Goal: Task Accomplishment & Management: Use online tool/utility

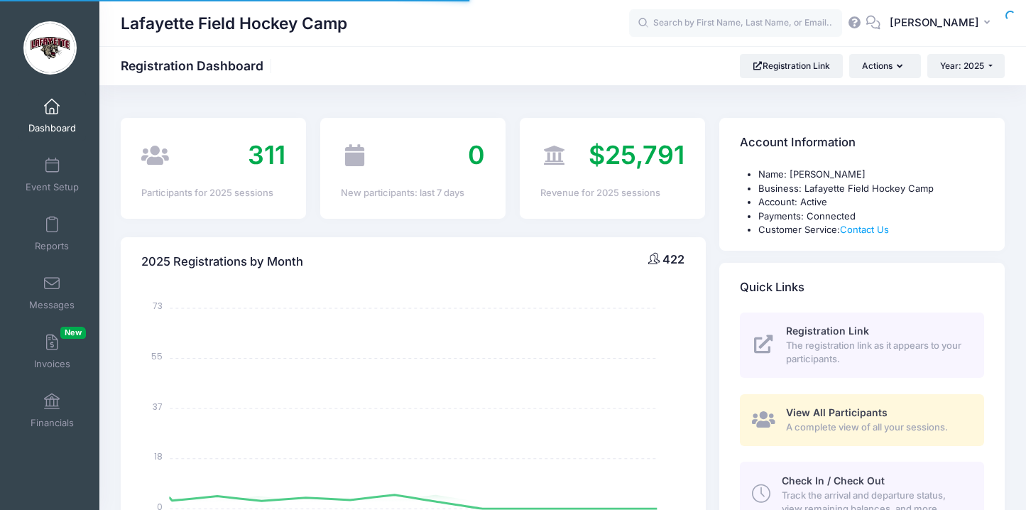
select select
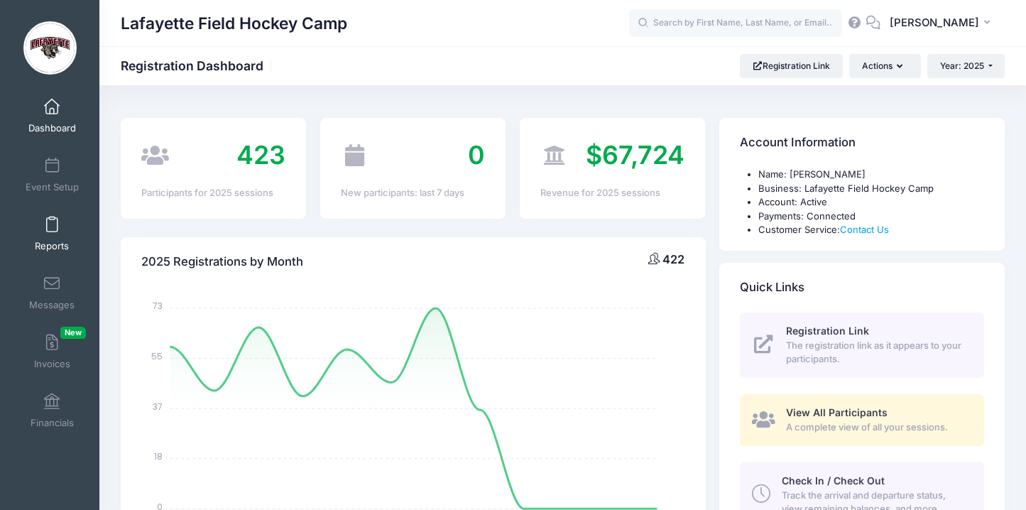
click at [52, 224] on span at bounding box center [52, 225] width 0 height 16
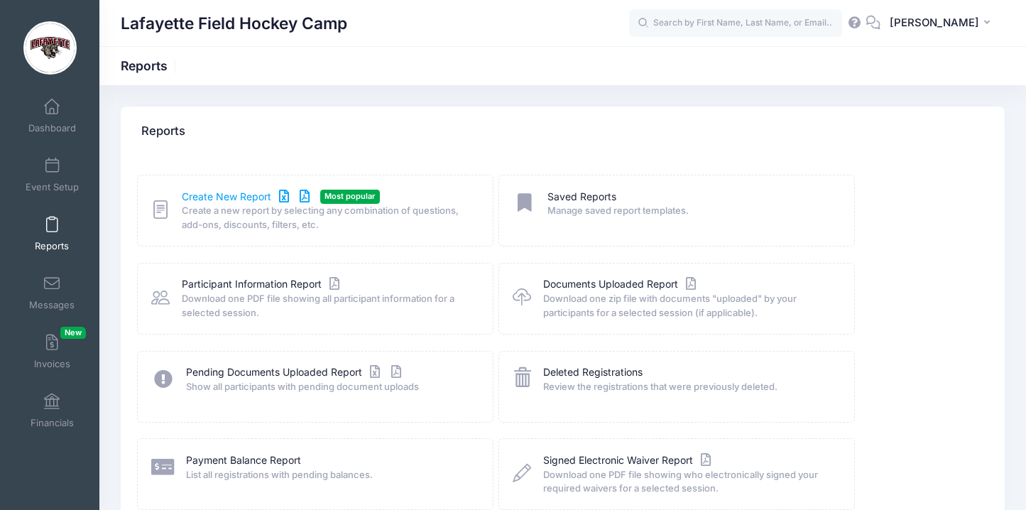
click at [243, 193] on link "Create New Report" at bounding box center [248, 197] width 132 height 15
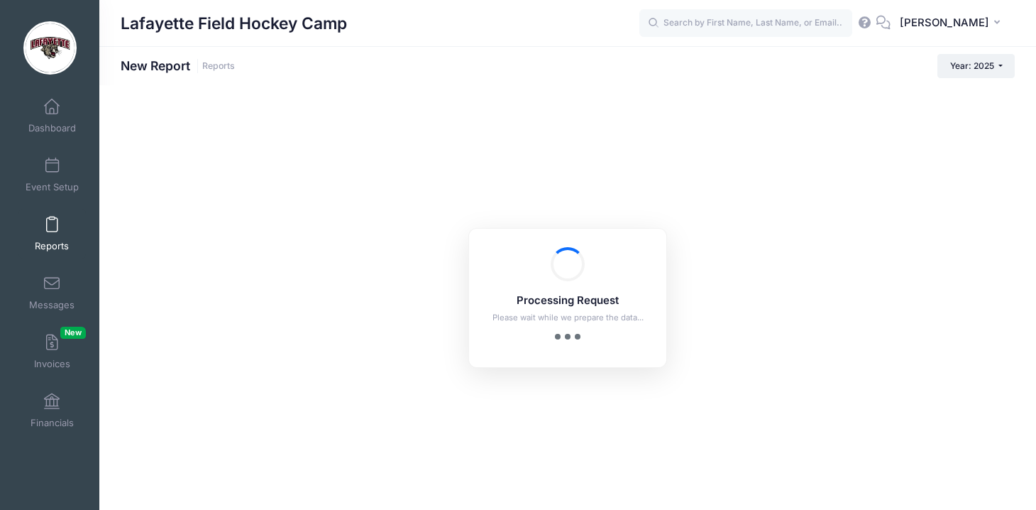
checkbox input "true"
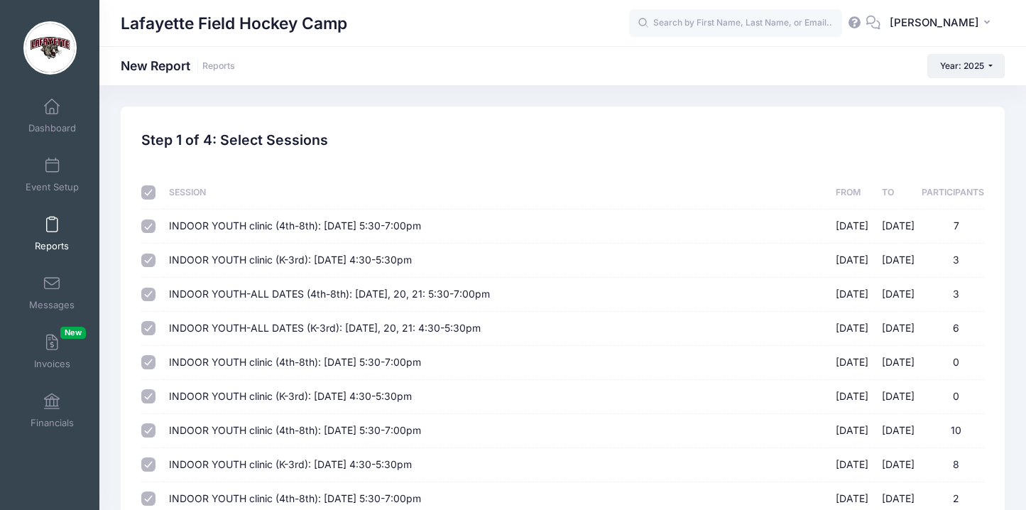
click at [145, 192] on input "checkbox" at bounding box center [148, 192] width 14 height 14
checkbox input "false"
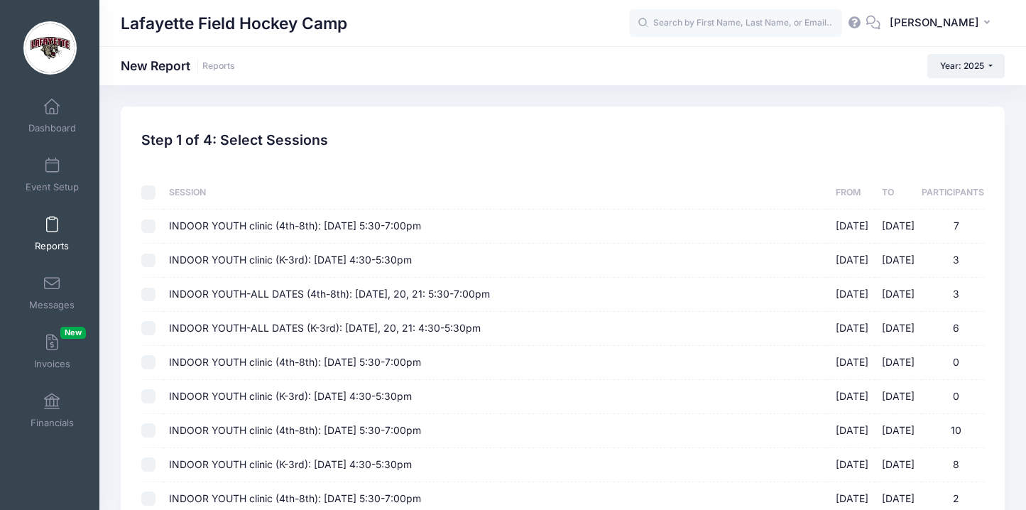
checkbox input "false"
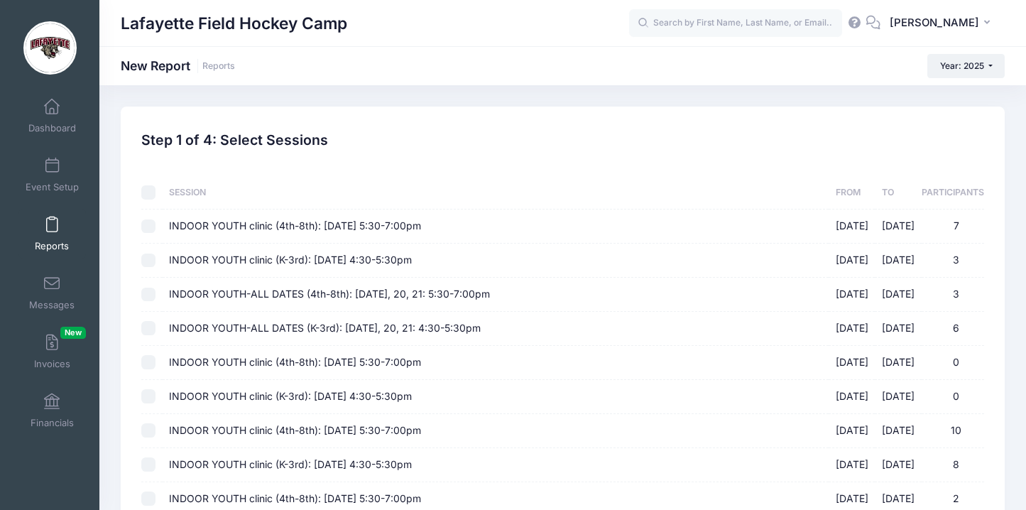
checkbox input "false"
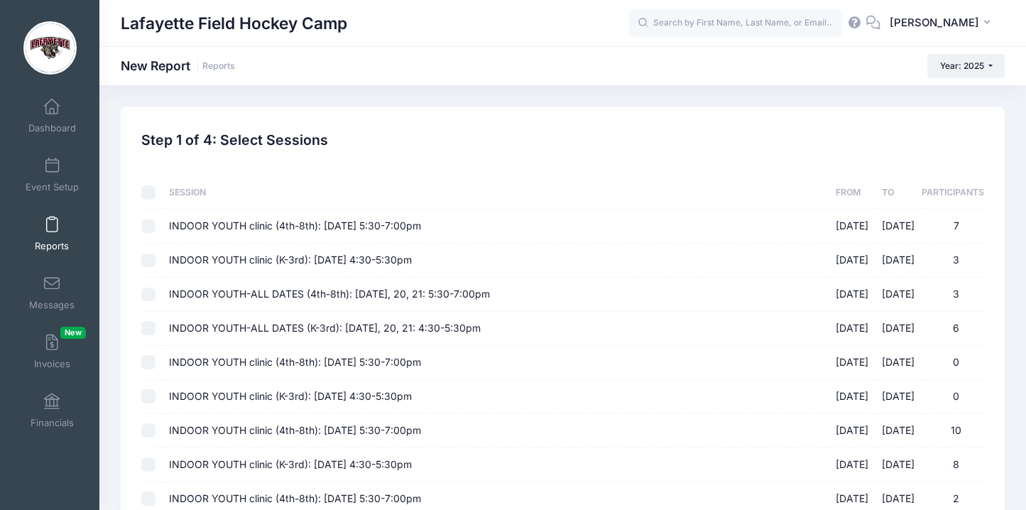
checkbox input "false"
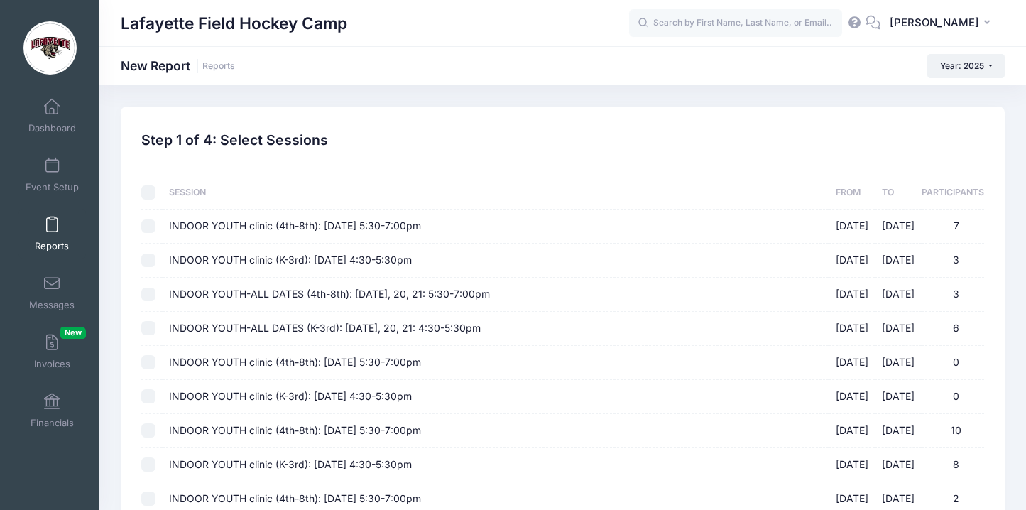
checkbox input "false"
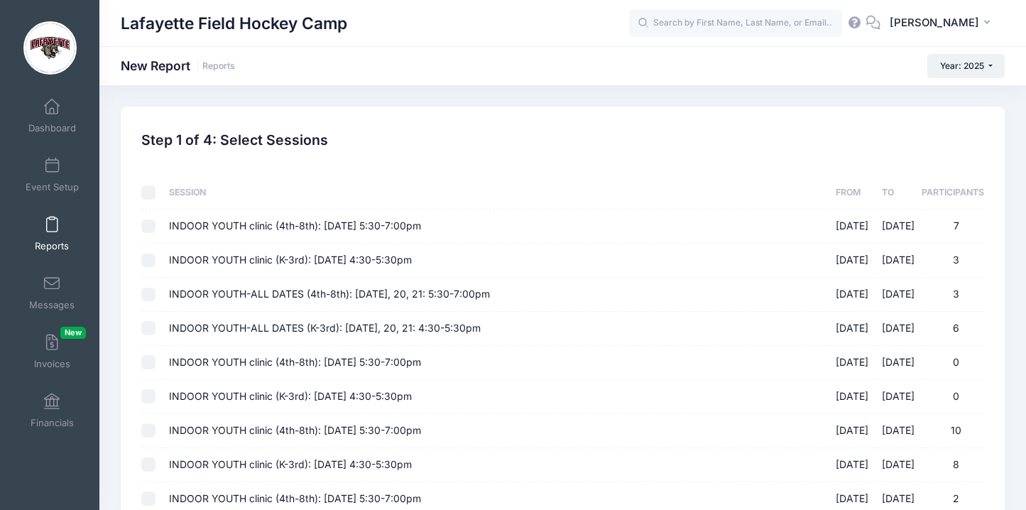
checkbox input "false"
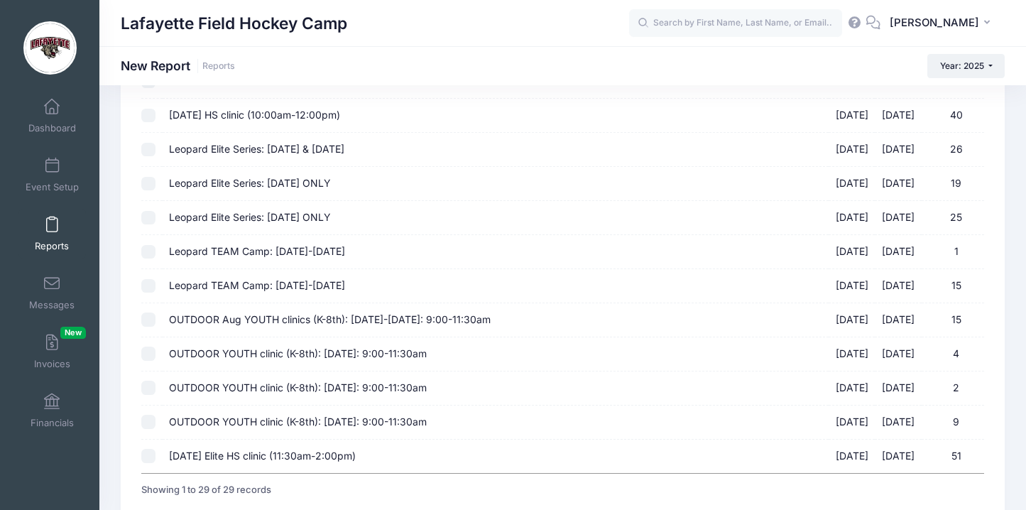
scroll to position [789, 0]
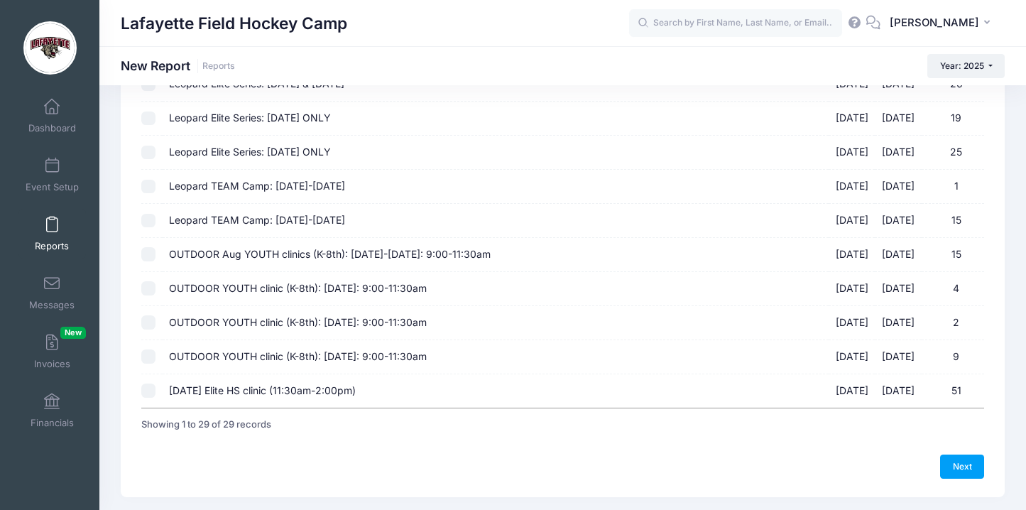
click at [150, 390] on input "[DATE] Elite HS clinic (11:30am-2:00pm) [DATE] - [DATE] 51" at bounding box center [148, 390] width 14 height 14
checkbox input "true"
click at [976, 472] on link "Next" at bounding box center [962, 466] width 44 height 24
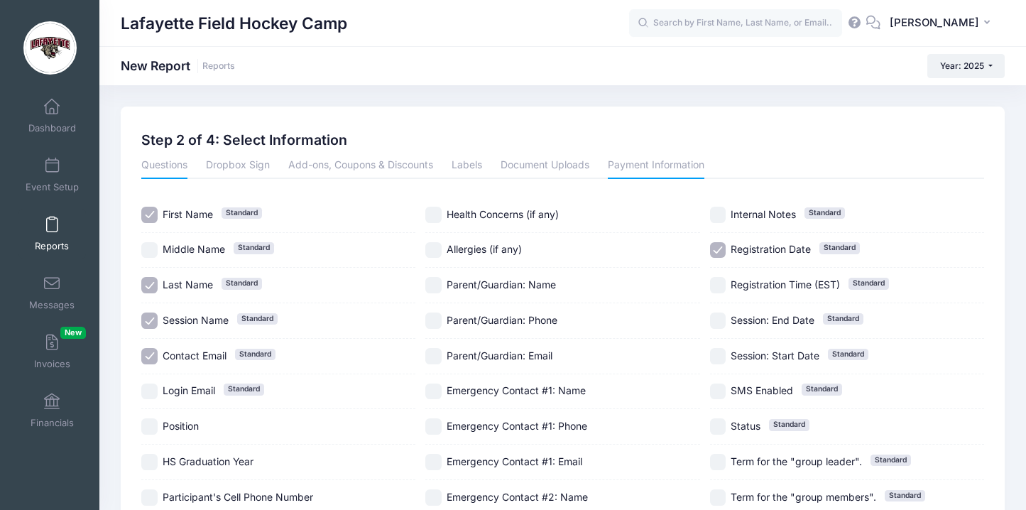
click at [644, 167] on link "Payment Information" at bounding box center [656, 166] width 97 height 26
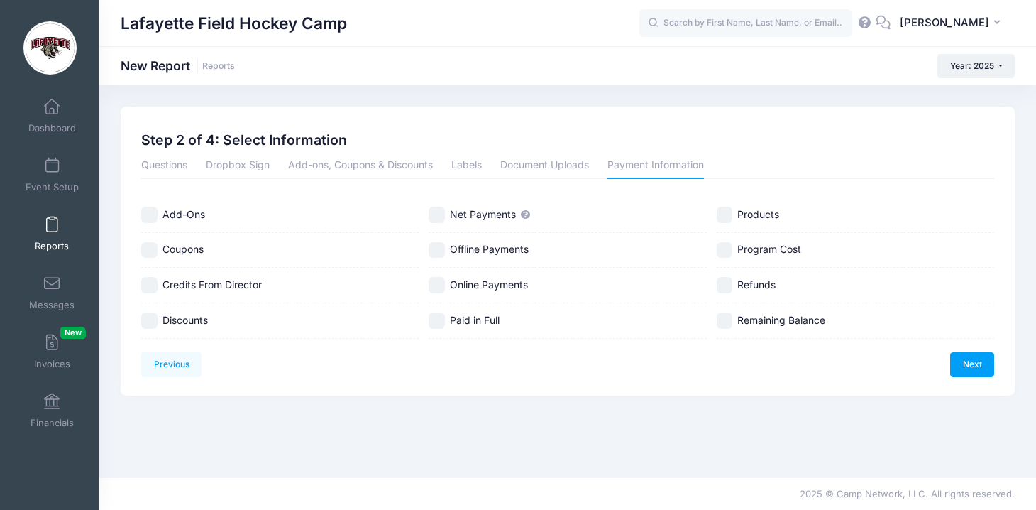
click at [439, 283] on input "Online Payments" at bounding box center [437, 285] width 16 height 16
checkbox input "true"
click at [442, 321] on input "Paid in Full" at bounding box center [437, 320] width 16 height 16
checkbox input "true"
click at [723, 252] on input "Program Cost" at bounding box center [725, 250] width 16 height 16
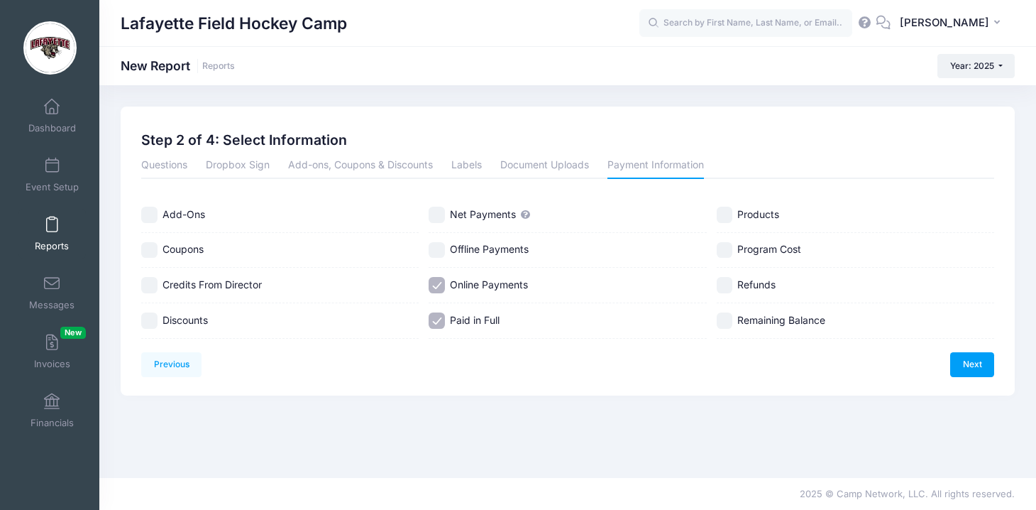
checkbox input "true"
click at [725, 288] on input "Refunds" at bounding box center [725, 285] width 16 height 16
checkbox input "true"
click at [727, 318] on input "Remaining Balance" at bounding box center [725, 320] width 16 height 16
checkbox input "true"
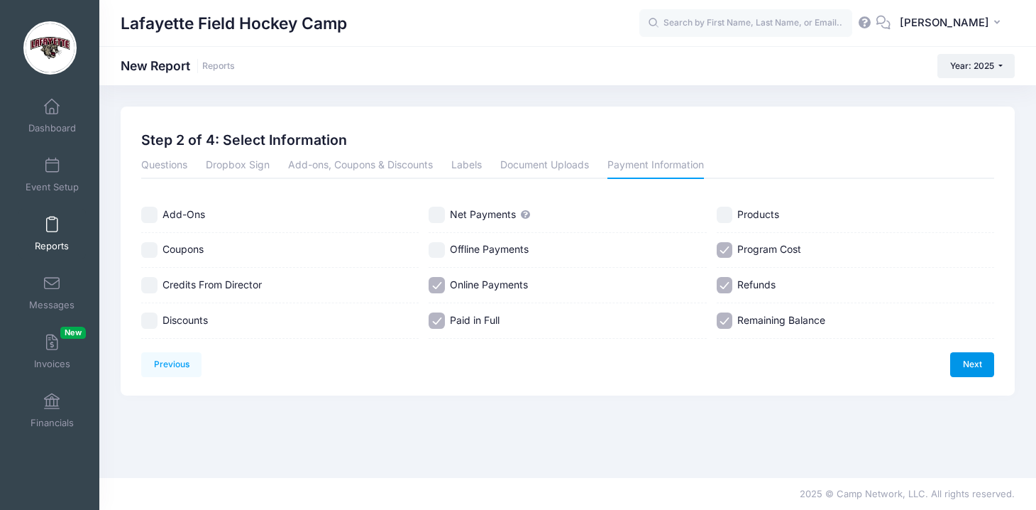
click at [981, 369] on link "Next" at bounding box center [973, 364] width 44 height 24
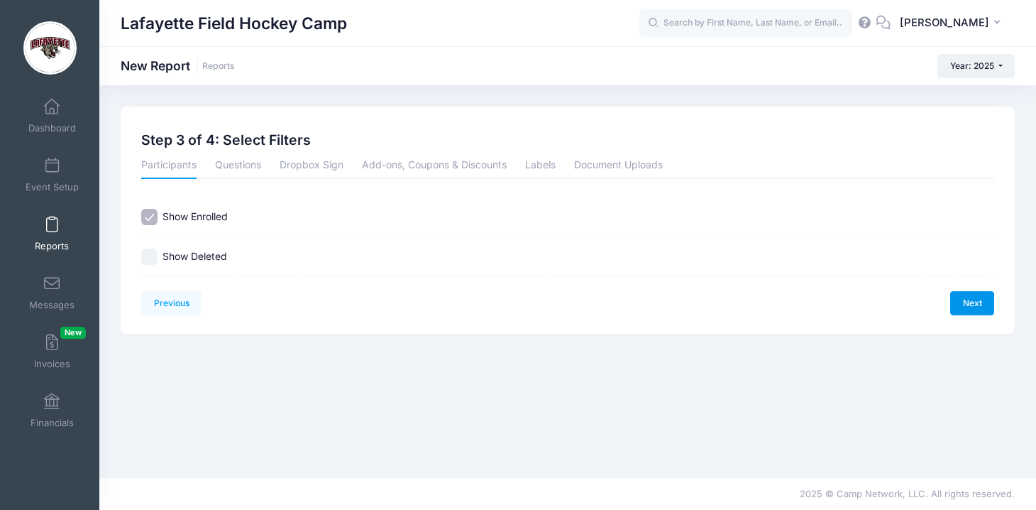
click at [975, 307] on link "Next" at bounding box center [973, 303] width 44 height 24
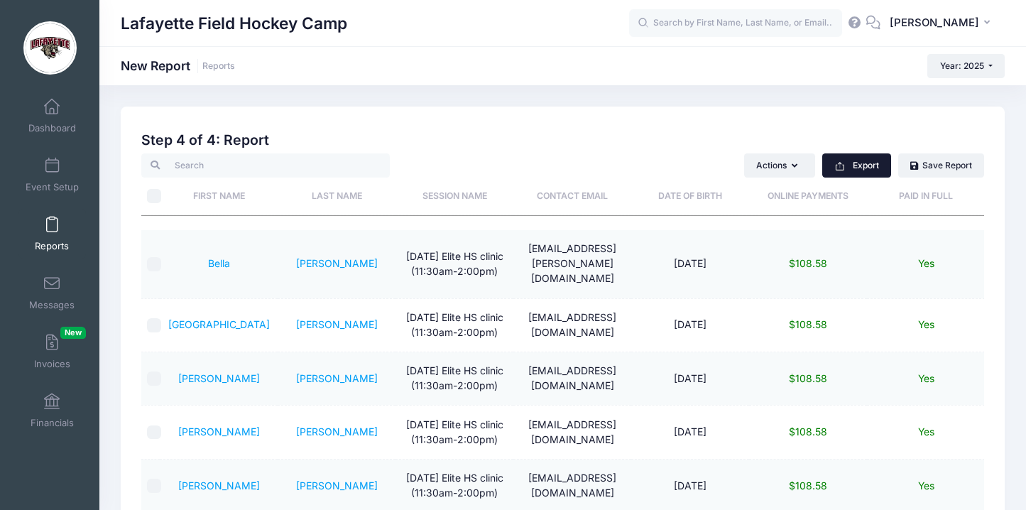
click at [873, 163] on button "Export" at bounding box center [856, 165] width 69 height 24
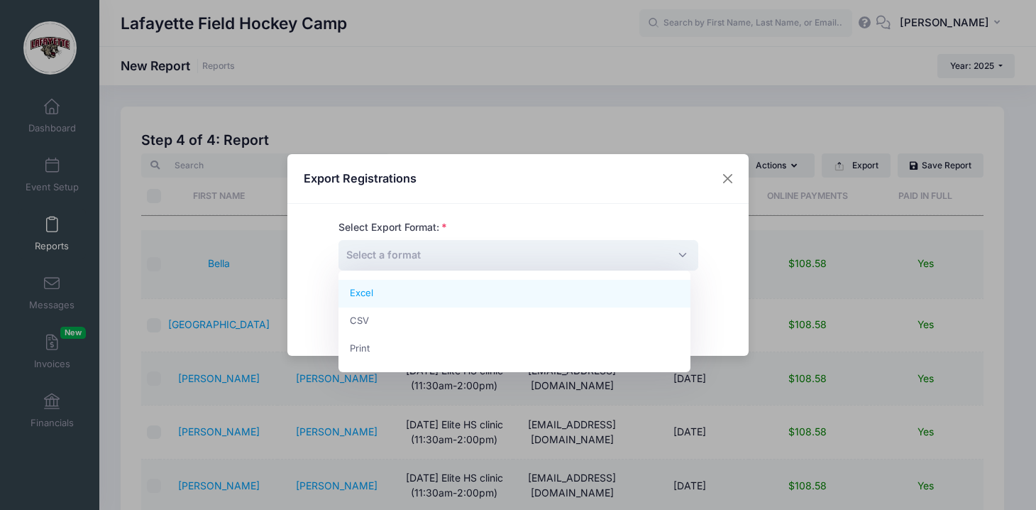
click at [503, 257] on span "Select a format" at bounding box center [519, 255] width 360 height 31
select select "excel"
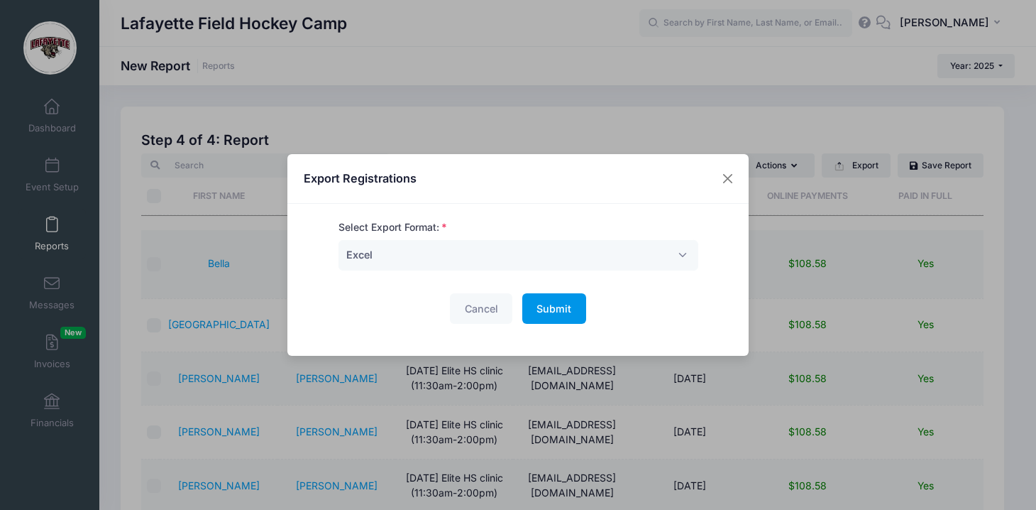
click at [547, 307] on span "Submit" at bounding box center [554, 308] width 35 height 12
